Goal: Information Seeking & Learning: Check status

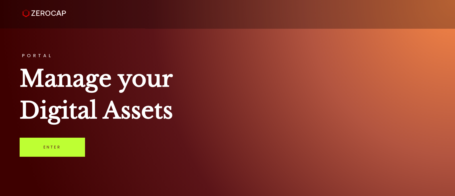
click at [69, 146] on link "Enter" at bounding box center [52, 147] width 65 height 19
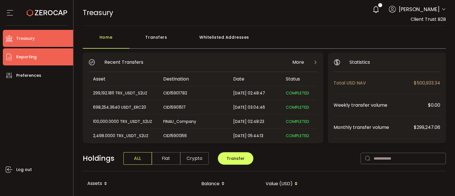
click at [30, 59] on span "Reporting" at bounding box center [26, 57] width 20 height 8
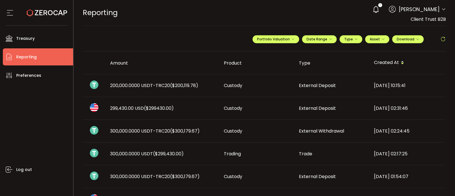
click at [150, 86] on span "200,000.0000 USDT-TRC20 ($200,119.78)" at bounding box center [154, 85] width 88 height 7
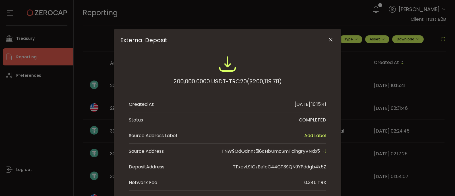
click at [323, 151] on icon "External Deposit" at bounding box center [323, 151] width 5 height 5
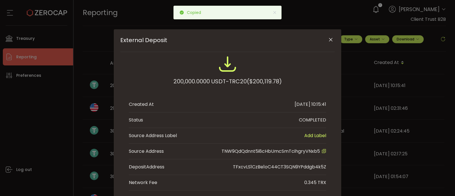
click at [329, 41] on icon "Close" at bounding box center [331, 40] width 6 height 6
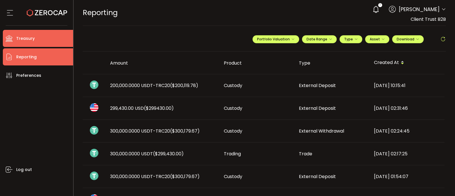
click at [32, 36] on span "Treasury" at bounding box center [25, 38] width 18 height 8
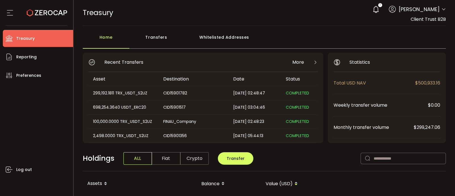
click at [214, 41] on div "Whitelisted Addresses" at bounding box center [224, 40] width 82 height 17
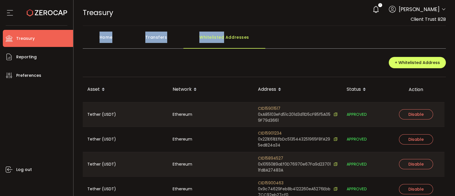
click at [214, 41] on div "Whitelisted Addresses" at bounding box center [224, 40] width 82 height 17
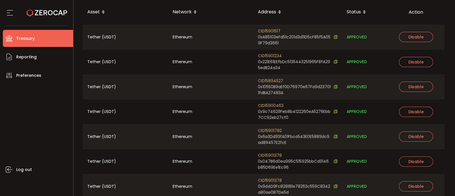
scroll to position [102, 0]
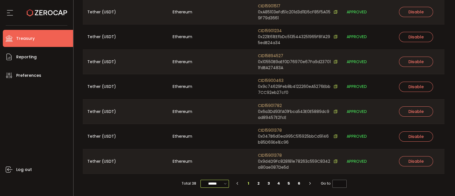
click at [218, 185] on input "******" at bounding box center [214, 184] width 28 height 8
click at [214, 171] on span "100/page" at bounding box center [214, 169] width 18 height 6
type input "********"
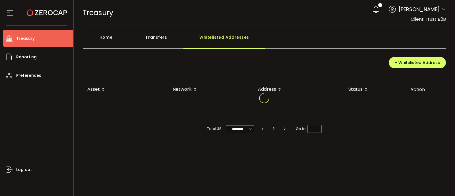
scroll to position [0, 0]
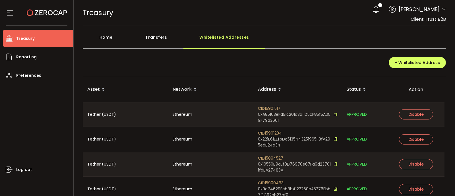
click at [277, 63] on div "+ Whitelisted Address" at bounding box center [264, 65] width 363 height 24
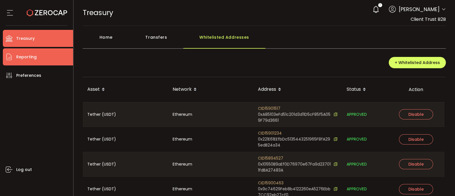
click at [49, 62] on li "Reporting" at bounding box center [38, 56] width 70 height 17
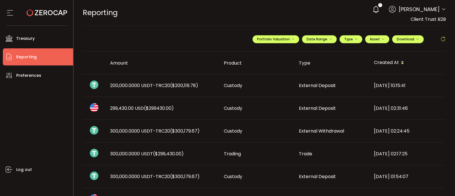
click at [122, 83] on span "200,000.0000 USDT-TRC20 ($200,119.78)" at bounding box center [154, 85] width 88 height 7
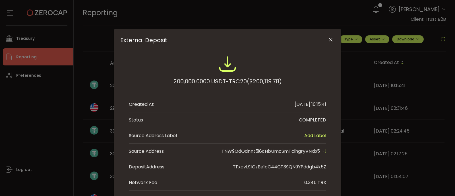
click at [324, 149] on icon "External Deposit" at bounding box center [323, 151] width 5 height 5
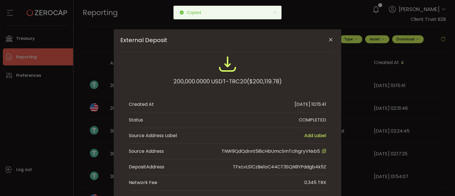
click at [331, 39] on icon "Close" at bounding box center [331, 40] width 6 height 6
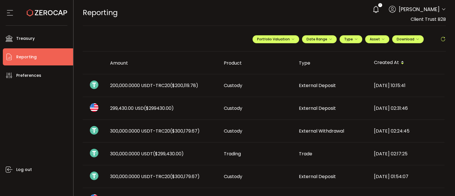
click at [145, 83] on span "200,000.0000 USDT-TRC20 ($200,119.78)" at bounding box center [154, 85] width 88 height 7
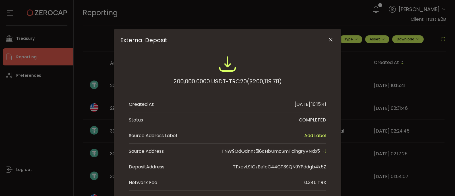
click at [323, 153] on icon "External Deposit" at bounding box center [323, 151] width 5 height 5
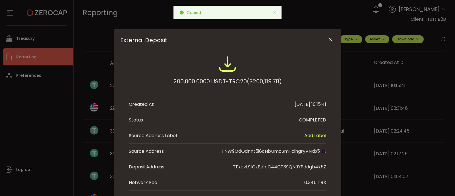
click at [34, 55] on div "External Deposit 200,000.0000 USDT-TRC20 ($200,119.78) Created At 2025-09-23 10…" at bounding box center [227, 98] width 455 height 196
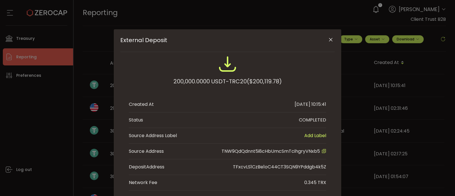
click at [26, 40] on div "External Deposit 200,000.0000 USDT-TRC20 ($200,119.78) Created At 2025-09-23 10…" at bounding box center [227, 98] width 455 height 196
click at [325, 40] on button "Close" at bounding box center [330, 40] width 10 height 10
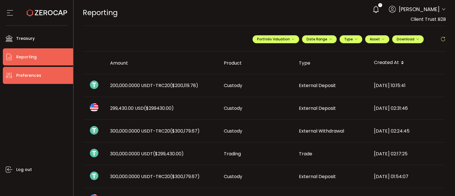
click at [39, 75] on span "Preferences" at bounding box center [28, 75] width 25 height 8
click at [24, 75] on span "Preferences" at bounding box center [28, 75] width 25 height 8
click at [28, 76] on span "Preferences" at bounding box center [28, 75] width 25 height 8
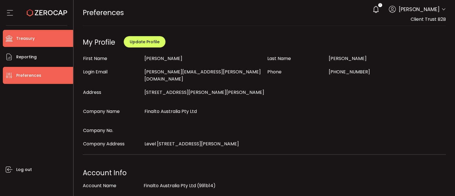
click at [37, 37] on li "Treasury" at bounding box center [38, 38] width 70 height 17
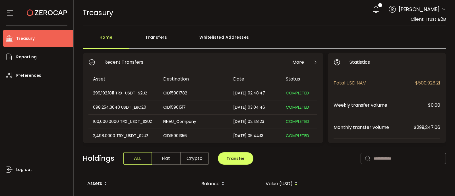
click at [239, 39] on div "Whitelisted Addresses" at bounding box center [224, 40] width 82 height 17
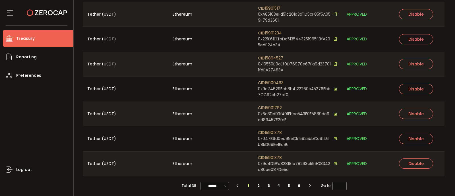
scroll to position [102, 0]
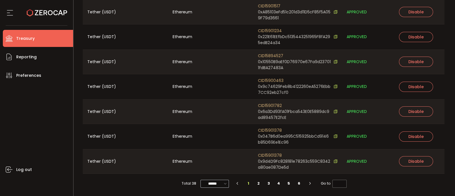
click at [225, 184] on icon at bounding box center [226, 183] width 6 height 7
click at [222, 173] on div at bounding box center [215, 174] width 30 height 2
click at [217, 171] on span "100/page" at bounding box center [214, 169] width 18 height 6
type input "********"
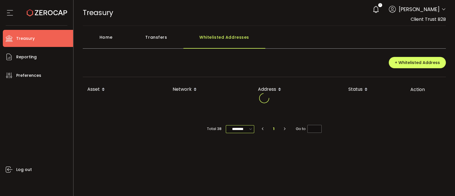
scroll to position [0, 0]
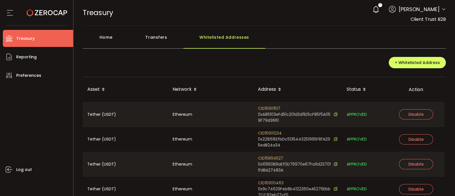
click at [310, 70] on div "+ Whitelisted Address" at bounding box center [264, 65] width 363 height 24
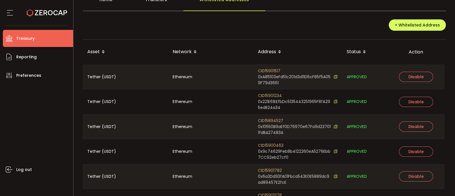
scroll to position [35, 0]
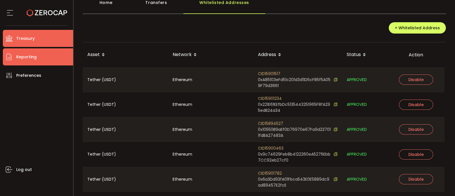
click at [44, 55] on li "Reporting" at bounding box center [38, 56] width 70 height 17
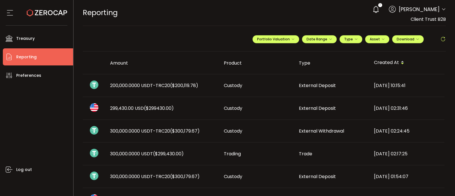
click at [149, 84] on span "200,000.0000 USDT-TRC20 ($200,119.78)" at bounding box center [154, 85] width 88 height 7
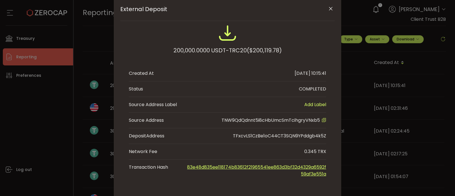
scroll to position [37, 0]
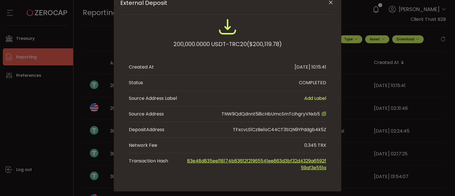
click at [302, 160] on link "83e48d835ee118174b83612f21965541ee863d3bf32d4329a6592f59af3e551a" at bounding box center [256, 163] width 139 height 13
click at [329, 5] on icon "Close" at bounding box center [331, 3] width 6 height 6
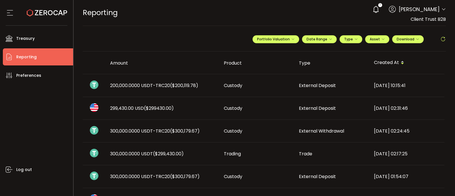
click at [131, 84] on span "200,000.0000 USDT-TRC20 ($200,119.78)" at bounding box center [154, 85] width 88 height 7
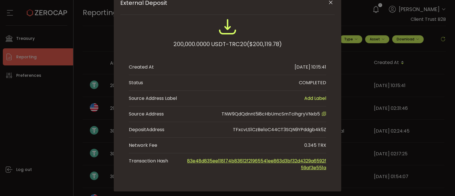
click at [327, 113] on div "200,000.0000 USDT-TRC20 ($200,119.78) Created At 2025-09-23 10:15:41 Status COM…" at bounding box center [227, 97] width 214 height 158
click at [322, 113] on icon "External Deposit" at bounding box center [323, 113] width 5 height 5
click at [328, 1] on icon "Close" at bounding box center [331, 3] width 6 height 6
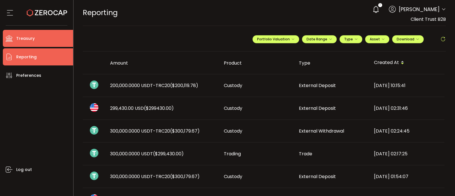
click at [35, 43] on li "Treasury" at bounding box center [38, 38] width 70 height 17
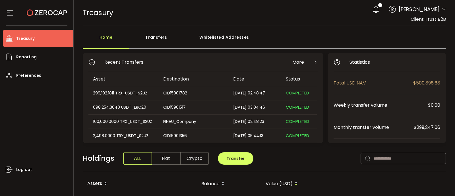
click at [209, 37] on div "Whitelisted Addresses" at bounding box center [224, 40] width 82 height 17
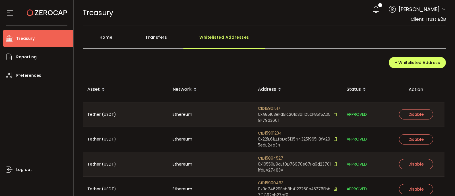
click at [118, 38] on div "Home" at bounding box center [106, 40] width 47 height 17
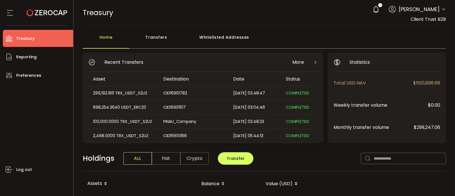
click at [212, 41] on div "Whitelisted Addresses" at bounding box center [224, 40] width 82 height 17
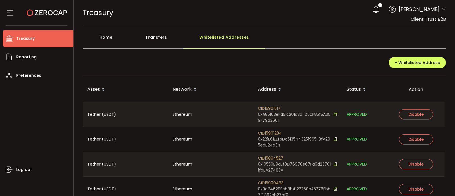
click at [361, 90] on span at bounding box center [364, 90] width 7 height 10
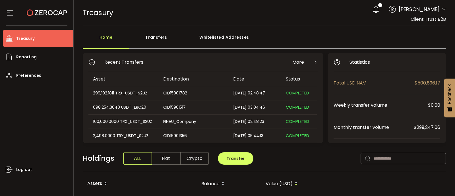
click at [222, 40] on div "Whitelisted Addresses" at bounding box center [224, 40] width 82 height 17
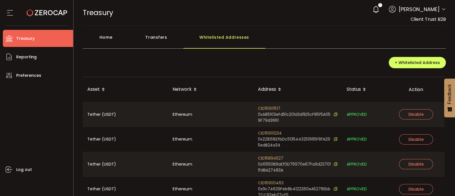
click at [361, 89] on span at bounding box center [364, 90] width 7 height 10
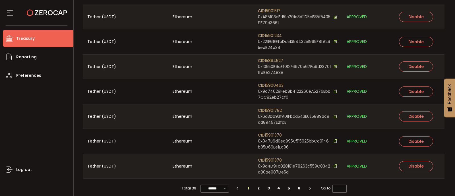
scroll to position [102, 0]
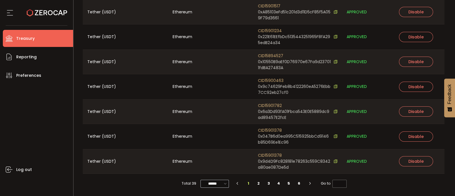
click at [226, 186] on icon at bounding box center [226, 183] width 6 height 7
click at [221, 170] on span "100/page" at bounding box center [214, 169] width 18 height 6
type input "********"
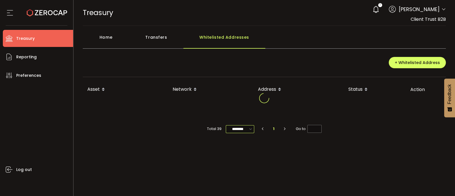
scroll to position [0, 0]
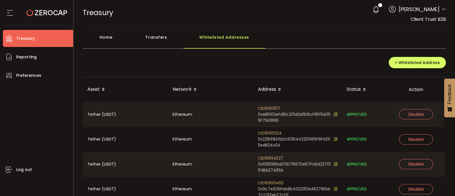
click at [360, 89] on div "Status" at bounding box center [364, 90] width 45 height 10
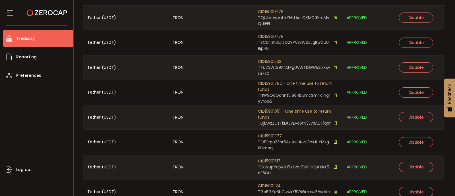
click at [217, 93] on div "TRON" at bounding box center [210, 92] width 85 height 25
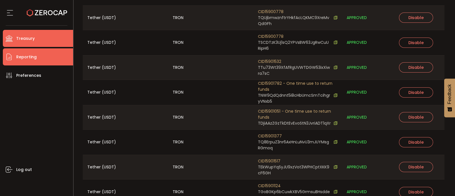
click at [46, 57] on li "Reporting" at bounding box center [38, 56] width 70 height 17
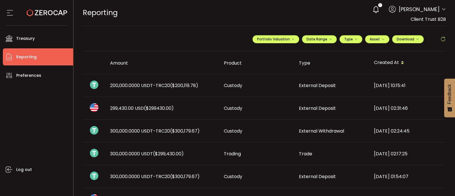
click at [135, 85] on span "200,000.0000 USDT-TRC20 ($200,119.78)" at bounding box center [154, 85] width 88 height 7
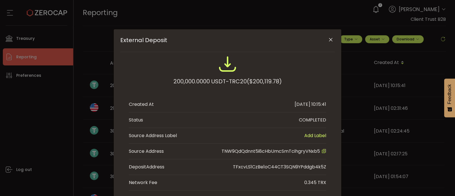
click at [330, 41] on icon "Close" at bounding box center [331, 40] width 6 height 6
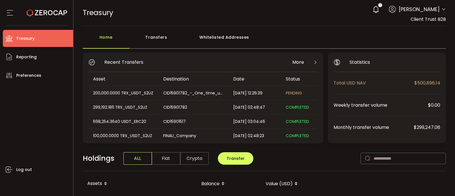
click at [149, 37] on div "Transfers" at bounding box center [156, 40] width 54 height 17
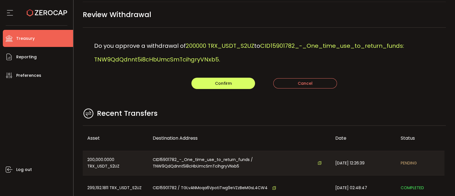
scroll to position [24, 0]
click at [236, 83] on button "Confirm" at bounding box center [223, 82] width 64 height 11
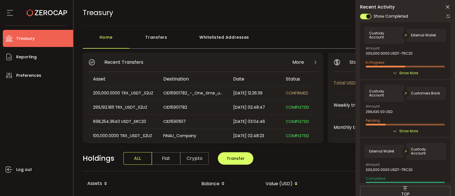
click at [449, 17] on icon at bounding box center [448, 16] width 5 height 5
click at [393, 71] on icon at bounding box center [395, 73] width 5 height 5
click at [394, 71] on icon at bounding box center [395, 73] width 5 height 5
click at [402, 70] on span "Show More" at bounding box center [408, 73] width 19 height 6
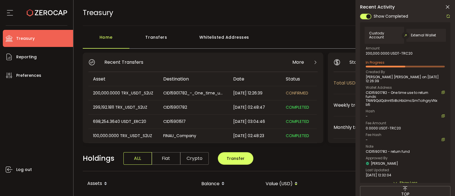
click at [448, 16] on icon at bounding box center [448, 16] width 5 height 5
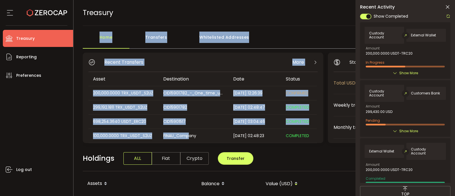
drag, startPoint x: 295, startPoint y: 38, endPoint x: 190, endPoint y: 151, distance: 153.7
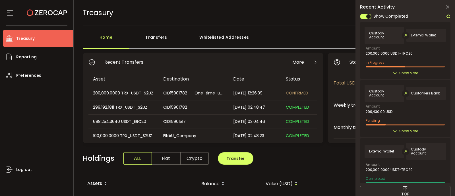
click at [447, 16] on icon at bounding box center [448, 16] width 5 height 5
click at [310, 42] on div "Home Transfers Whitelisted Addresses" at bounding box center [264, 40] width 363 height 17
click at [447, 6] on icon at bounding box center [448, 7] width 6 height 6
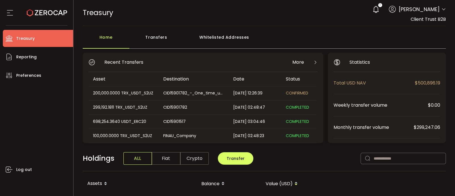
click at [314, 61] on icon at bounding box center [315, 62] width 5 height 5
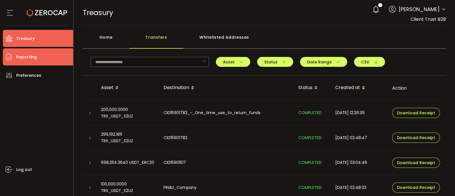
click at [31, 59] on span "Reporting" at bounding box center [26, 57] width 20 height 8
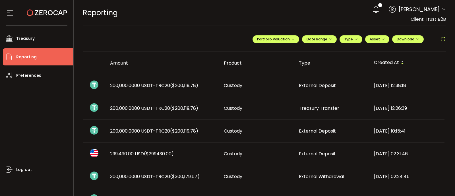
click at [169, 130] on span "200,000.0000 USDT-TRC20 ($200,119.78)" at bounding box center [154, 131] width 88 height 7
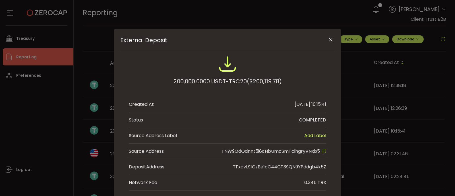
click at [328, 41] on icon "Close" at bounding box center [331, 40] width 6 height 6
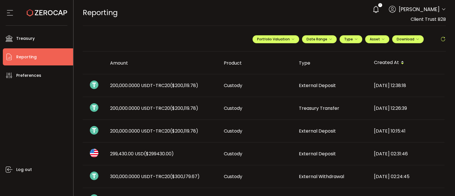
click at [183, 85] on span "($200,119.78)" at bounding box center [184, 85] width 28 height 7
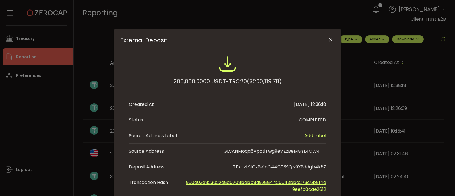
click at [328, 40] on icon "Close" at bounding box center [331, 40] width 6 height 6
